Goal: Feedback & Contribution: Submit feedback/report problem

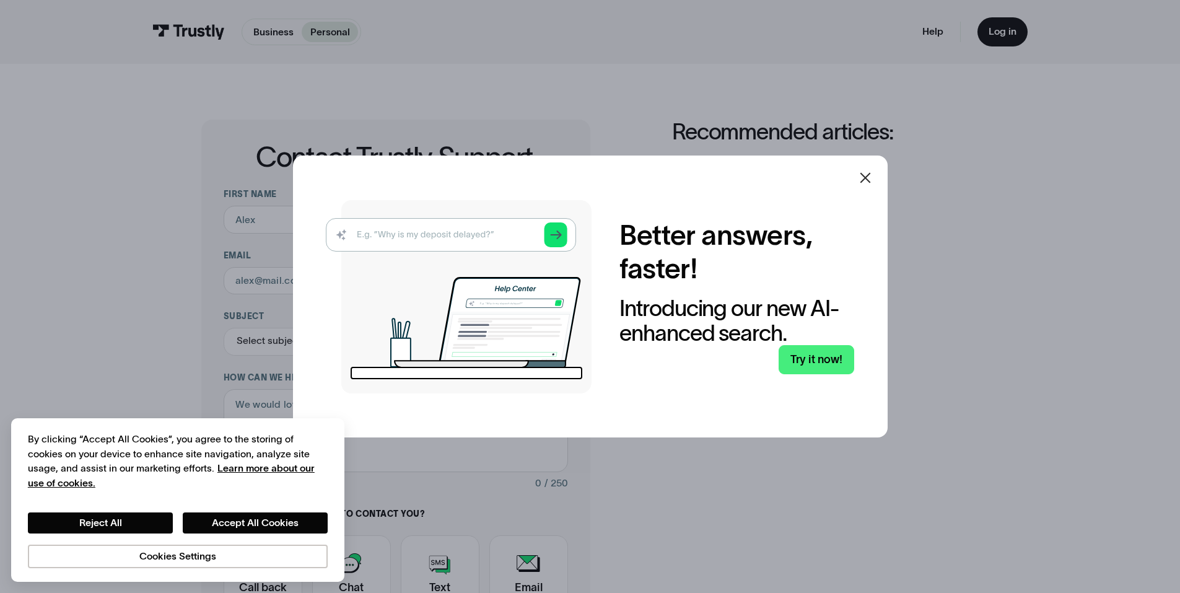
click at [871, 175] on icon at bounding box center [865, 177] width 15 height 15
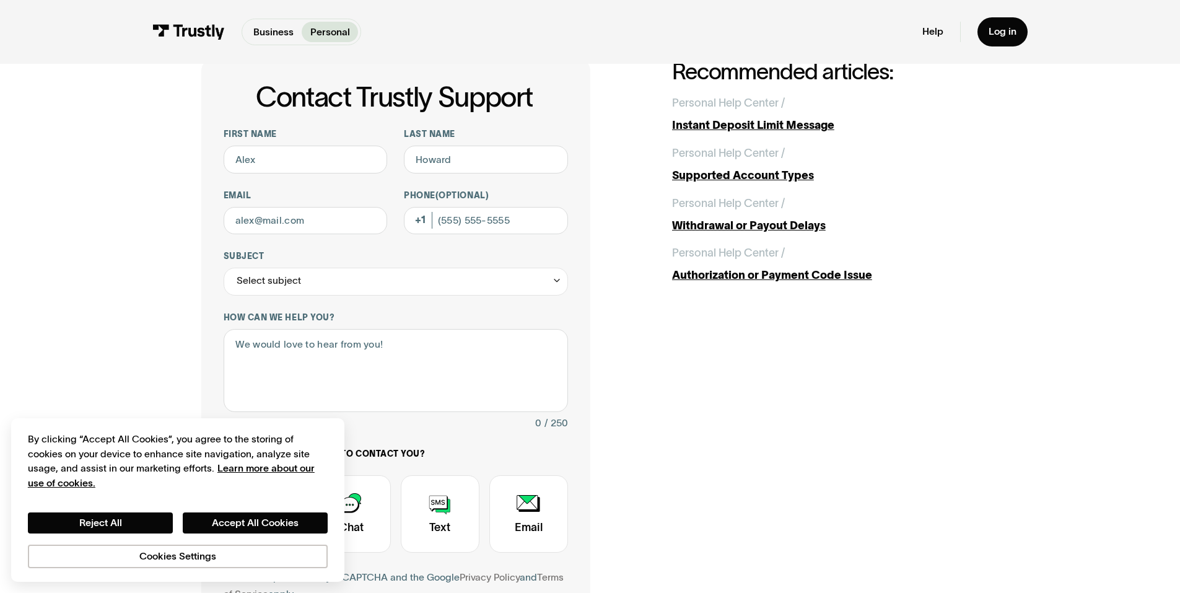
scroll to position [62, 0]
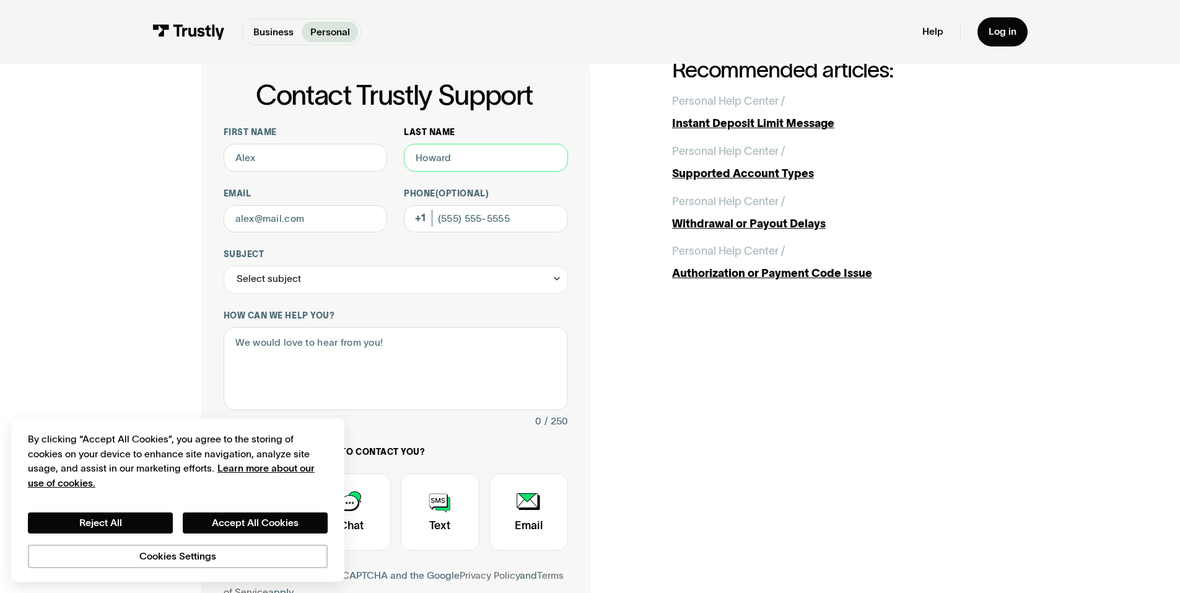
drag, startPoint x: 505, startPoint y: 153, endPoint x: 486, endPoint y: 158, distance: 19.8
click at [486, 158] on input "Last name" at bounding box center [486, 158] width 164 height 28
click at [321, 162] on input "First name" at bounding box center [306, 158] width 164 height 28
type input "[PERSON_NAME]"
click at [461, 151] on input "Last name" at bounding box center [486, 158] width 164 height 28
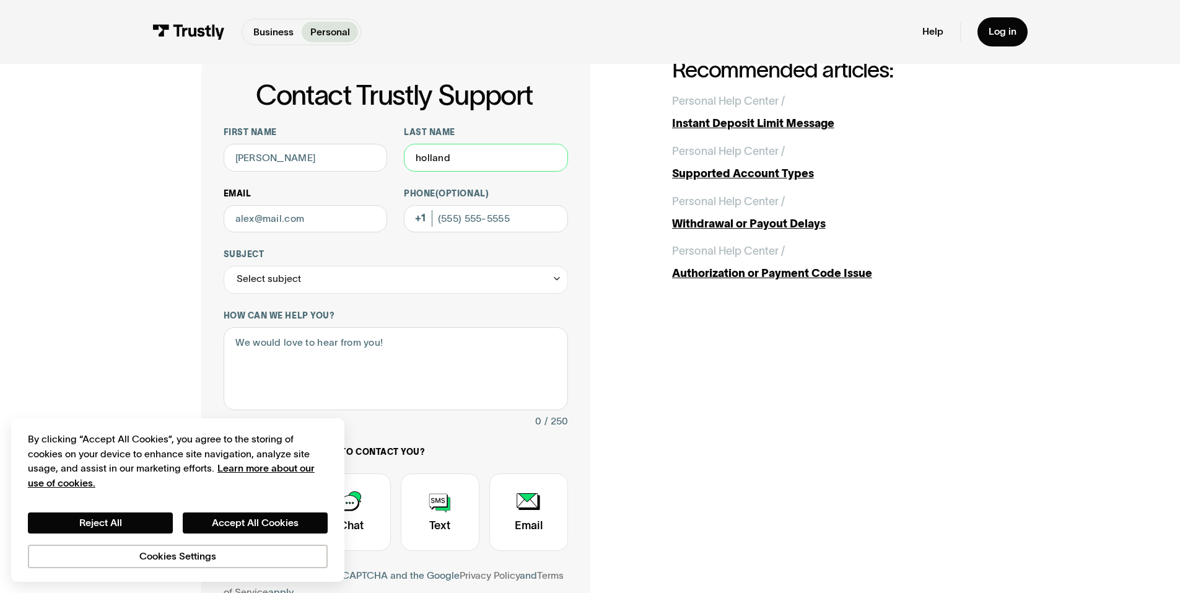
type input "holland"
click at [319, 228] on input "Email" at bounding box center [306, 219] width 164 height 28
type input "[EMAIL_ADDRESS][DOMAIN_NAME]"
click at [454, 225] on input "Phone (Optional)" at bounding box center [486, 219] width 164 height 28
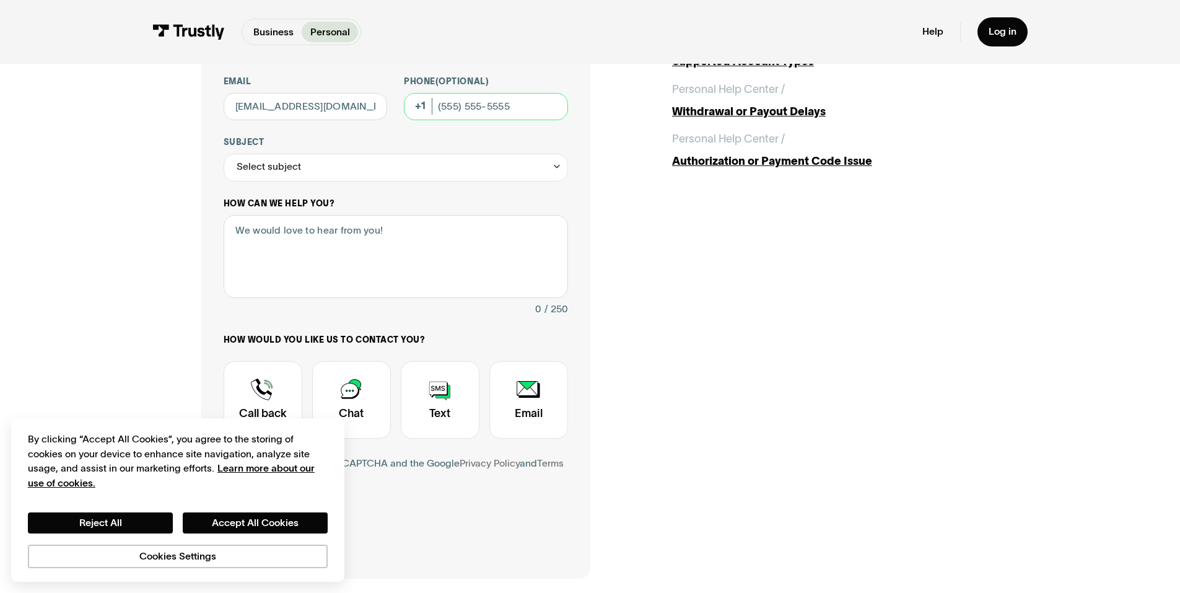
scroll to position [186, 0]
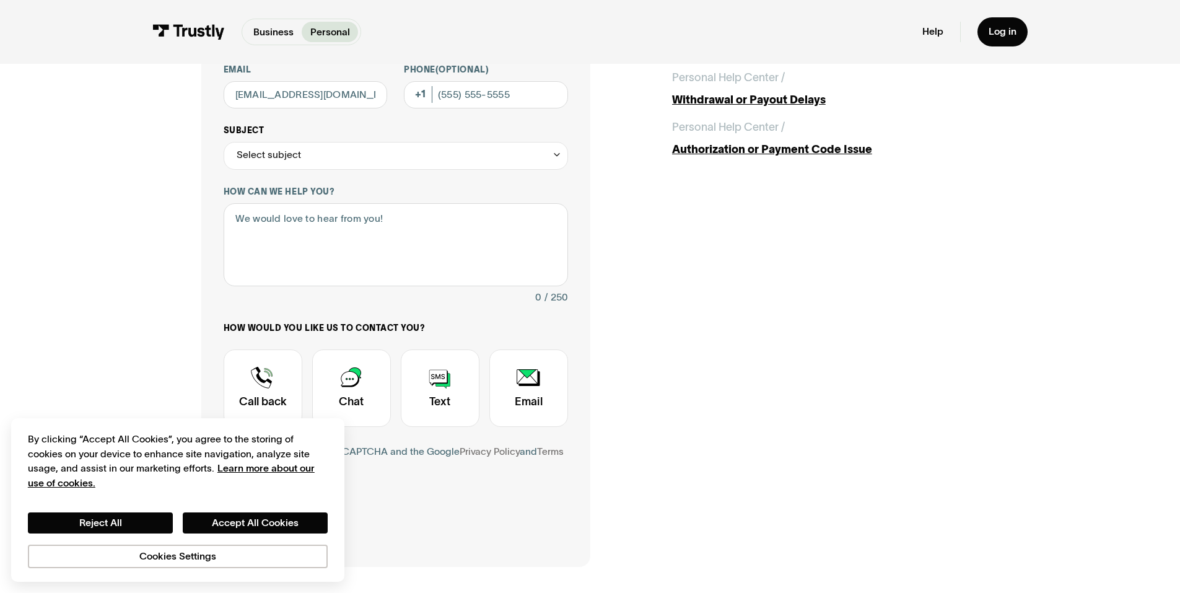
click at [331, 152] on div "Select subject" at bounding box center [396, 156] width 344 height 28
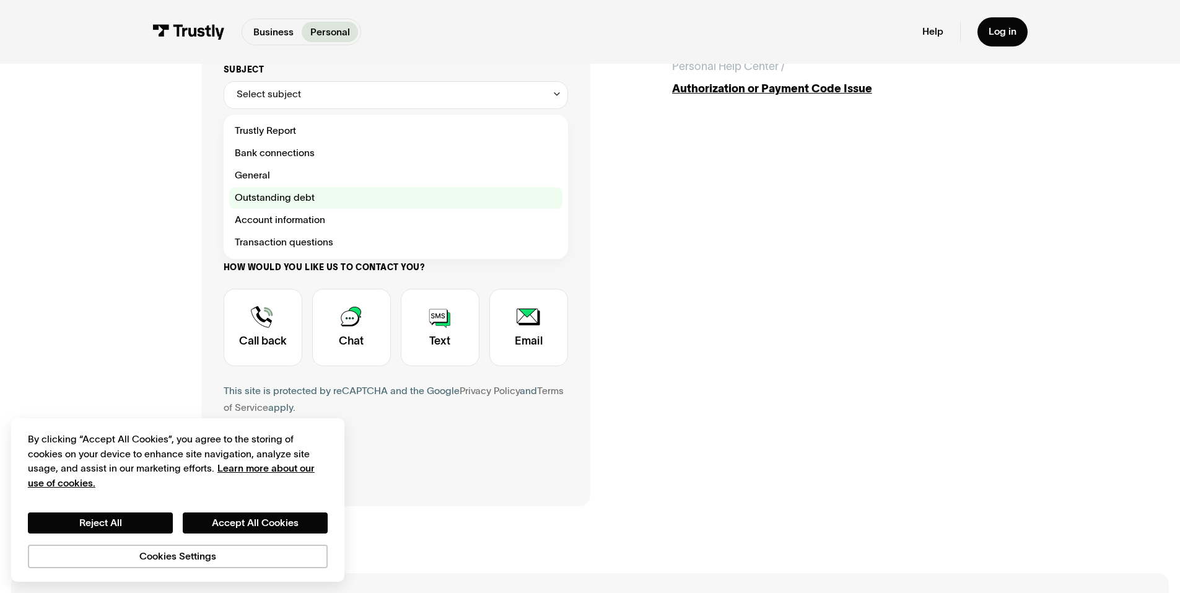
scroll to position [248, 0]
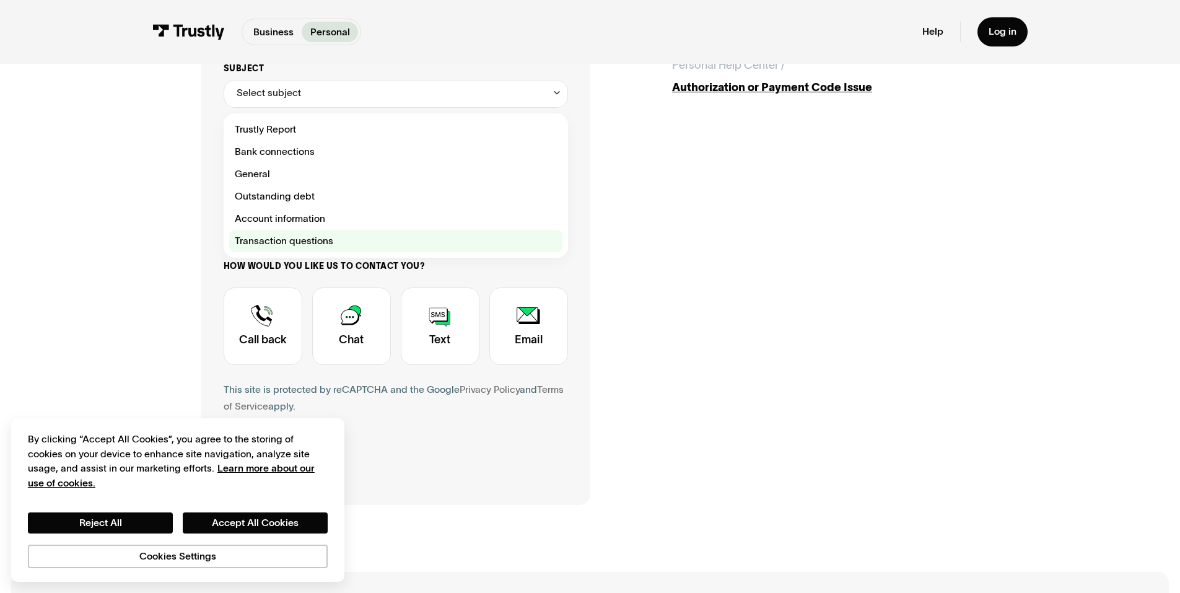
click at [341, 236] on div "Contact Trustly Support" at bounding box center [395, 241] width 333 height 22
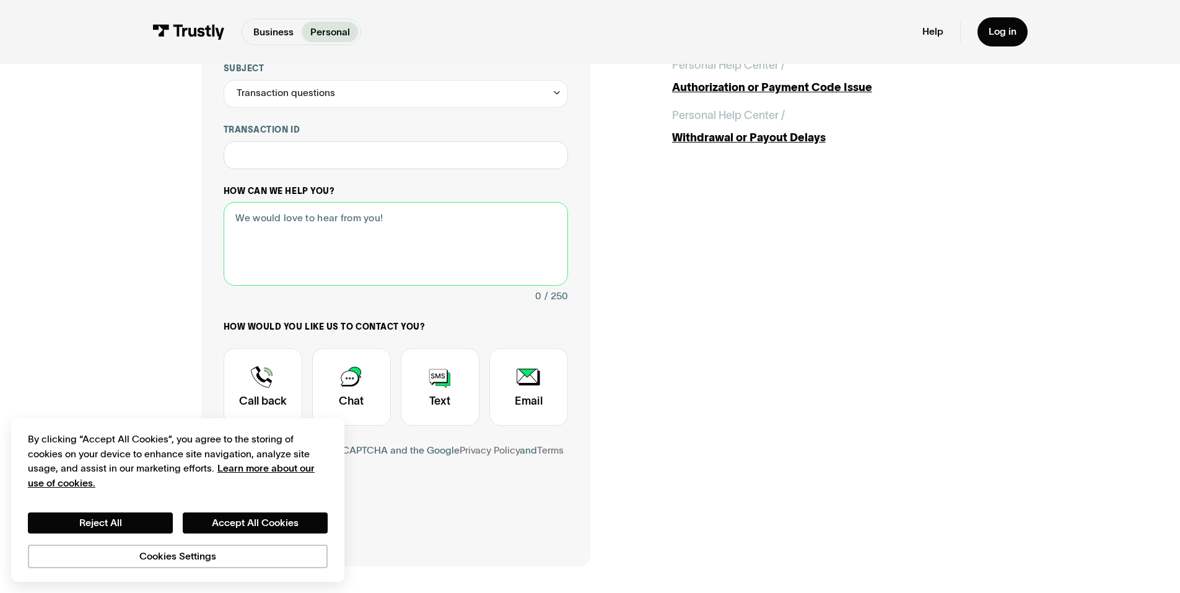
click at [319, 220] on textarea "How can we help you?" at bounding box center [396, 244] width 344 height 84
click at [307, 155] on input "Transaction ID" at bounding box center [396, 155] width 344 height 28
click at [291, 229] on textarea "How can we help you?" at bounding box center [396, 244] width 344 height 84
click at [351, 97] on div "Transaction questions" at bounding box center [396, 94] width 344 height 28
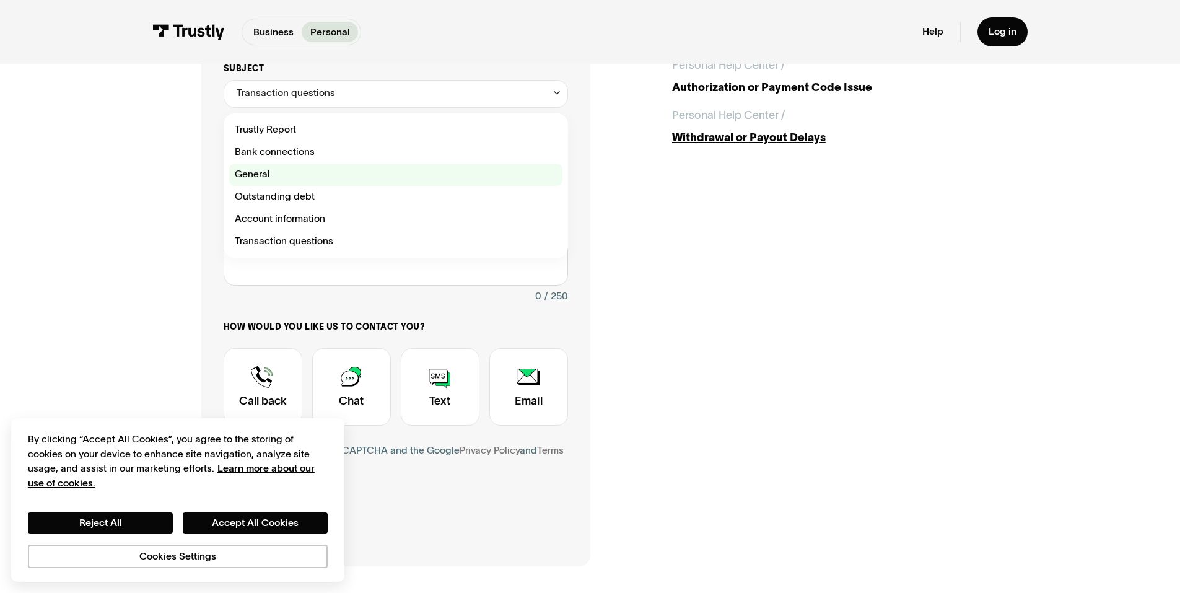
click at [341, 167] on div "Contact Trustly Support" at bounding box center [395, 175] width 333 height 22
type input "*******"
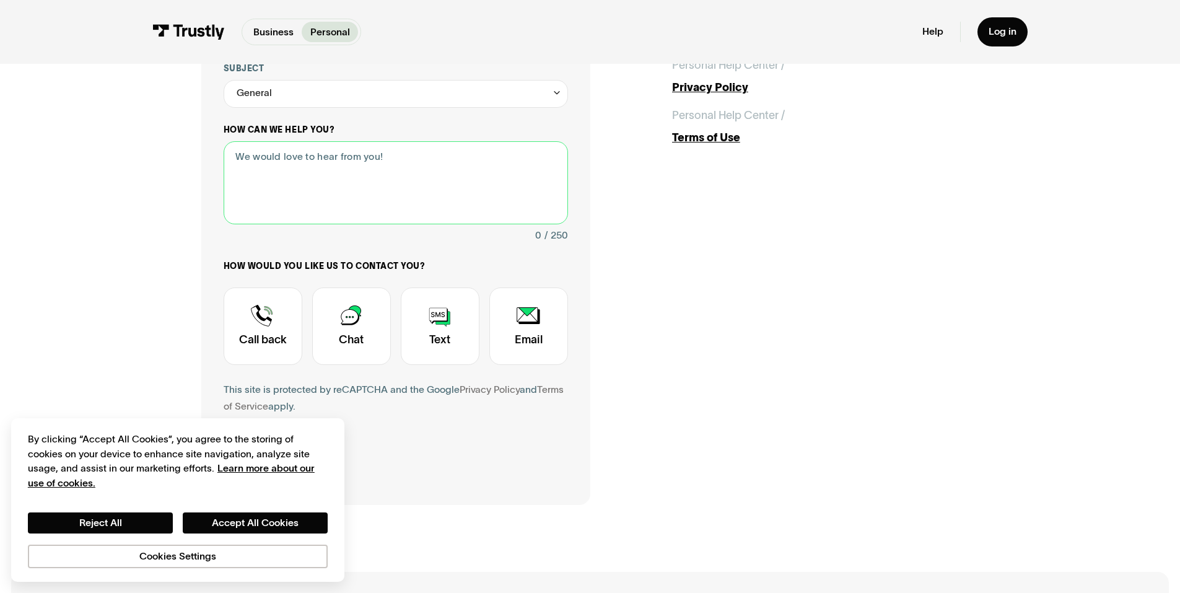
click at [322, 178] on textarea "How can we help you?" at bounding box center [396, 183] width 344 height 84
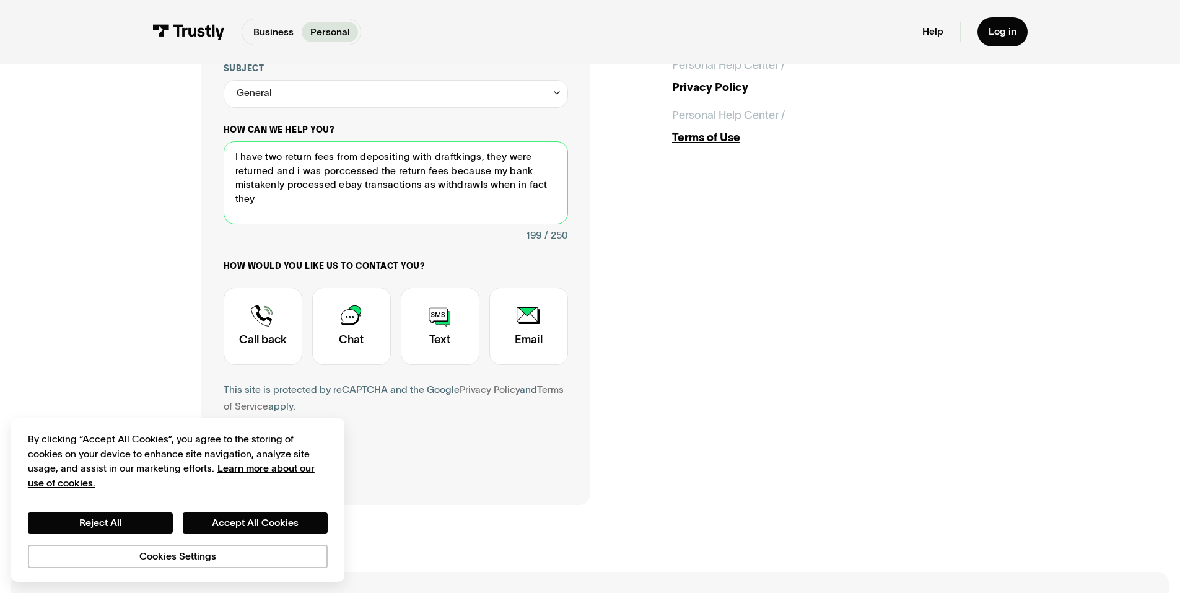
drag, startPoint x: 482, startPoint y: 188, endPoint x: 488, endPoint y: 190, distance: 6.7
click at [482, 188] on textarea "I have two return fees from depositing with draftkings, they were returned and …" at bounding box center [396, 183] width 344 height 84
click at [558, 183] on textarea "I have two return fees from depositing with draftkings, they were returned and …" at bounding box center [396, 183] width 344 height 84
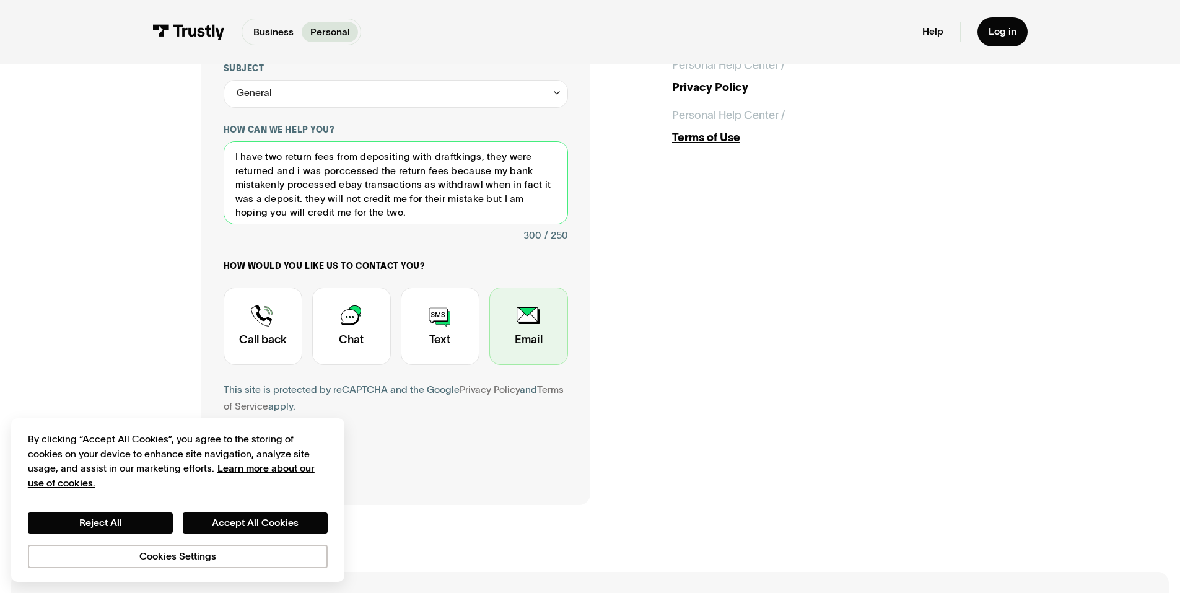
type textarea "I have two return fees from depositing with draftkings, they were returned and …"
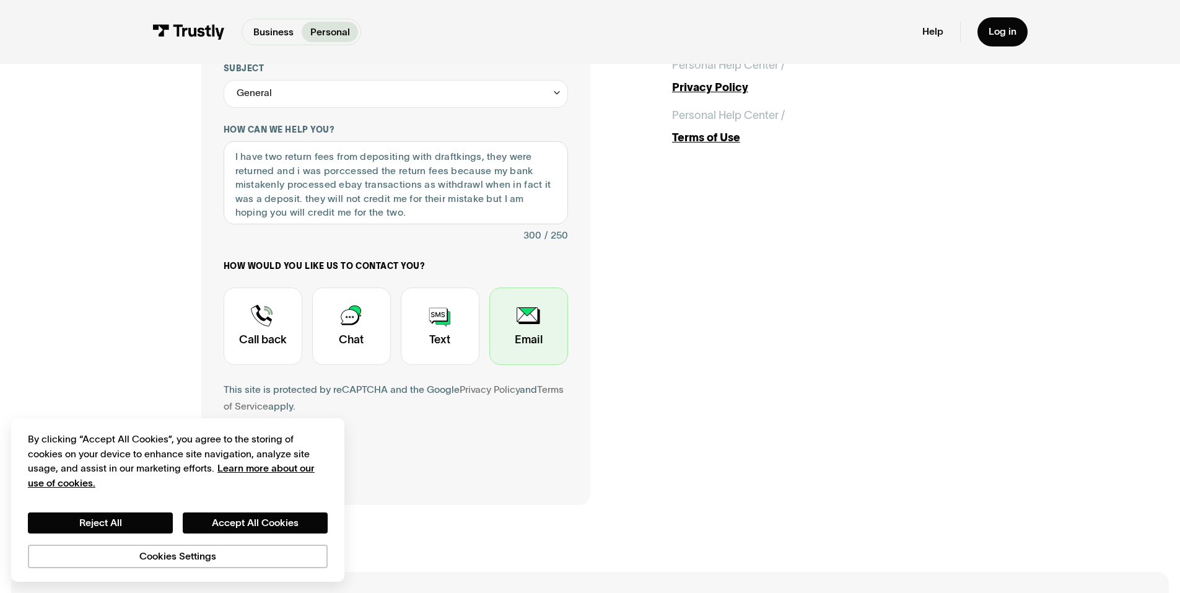
click at [530, 326] on div "Contact Trustly Support" at bounding box center [528, 325] width 79 height 77
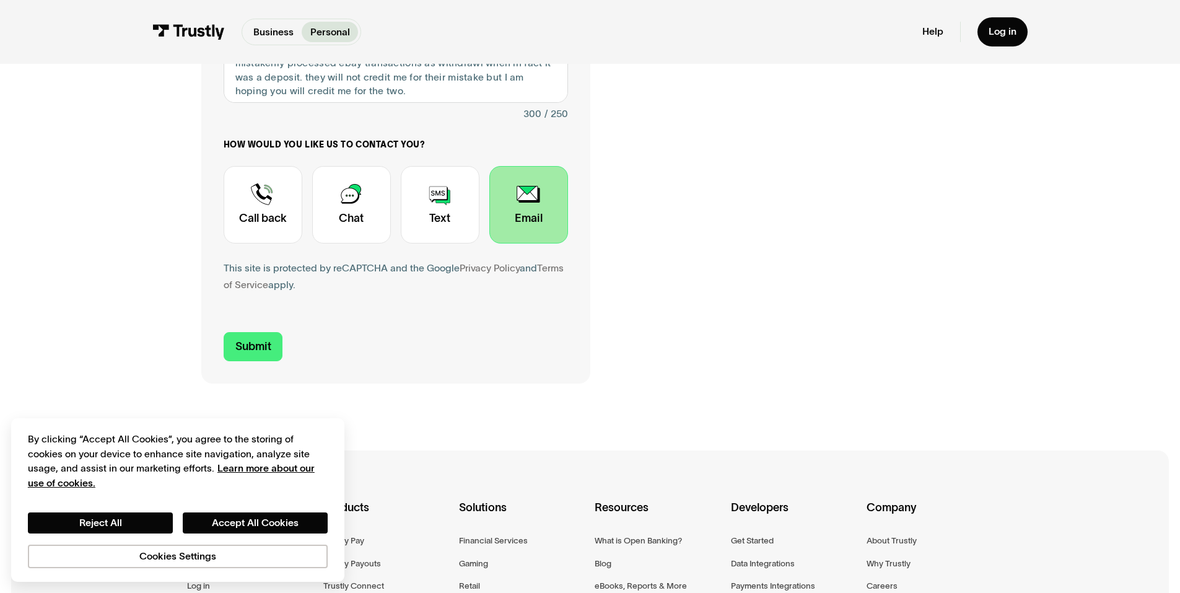
scroll to position [372, 0]
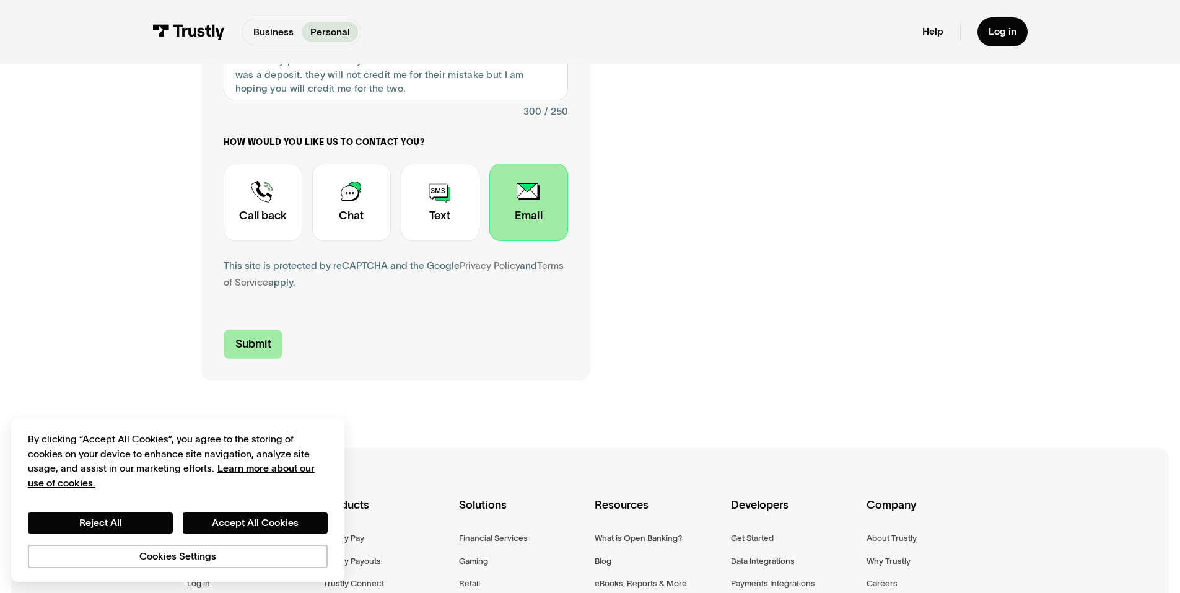
click at [257, 346] on input "Submit" at bounding box center [253, 344] width 59 height 29
